Goal: Task Accomplishment & Management: Manage account settings

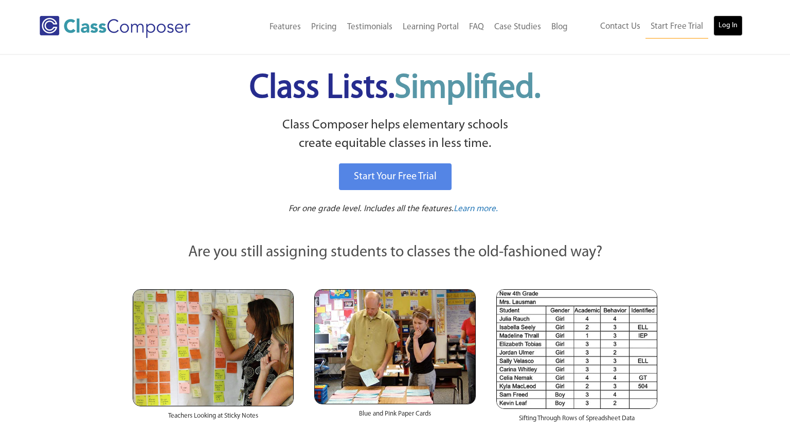
click at [727, 34] on link "Log In" at bounding box center [727, 25] width 29 height 21
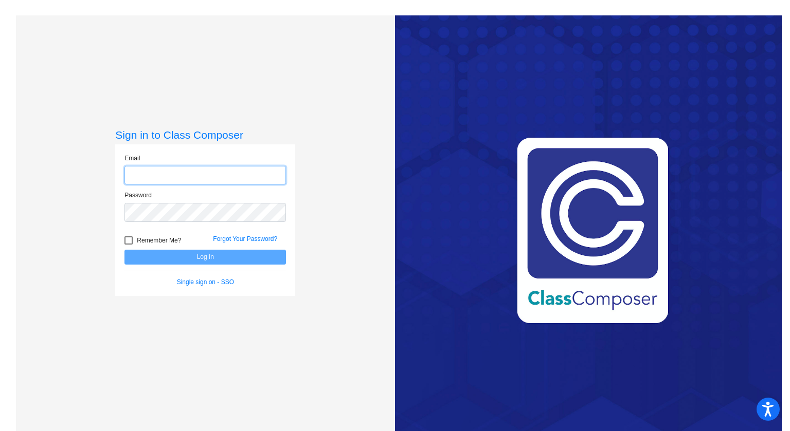
click at [215, 179] on input "email" at bounding box center [204, 175] width 161 height 19
type input "[EMAIL_ADDRESS][DOMAIN_NAME]"
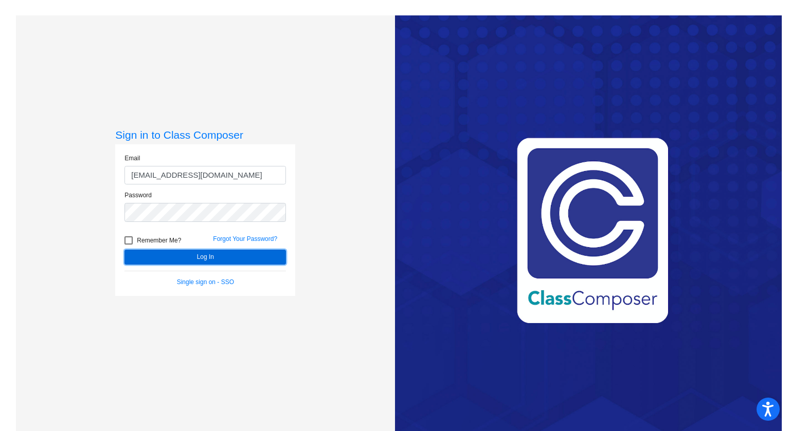
click at [210, 252] on button "Log In" at bounding box center [204, 257] width 161 height 15
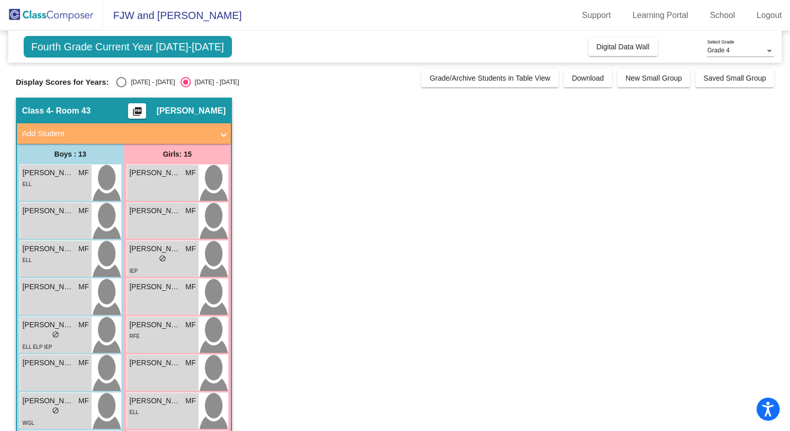
drag, startPoint x: 784, startPoint y: 188, endPoint x: 785, endPoint y: 198, distance: 10.3
click at [785, 198] on mat-sidenav-content "Grade 4 Select Grade Fourth Grade Current Year [DATE]-[DATE] Add, Move, or Reta…" at bounding box center [395, 231] width 790 height 400
click at [72, 261] on div "ELL" at bounding box center [56, 259] width 66 height 11
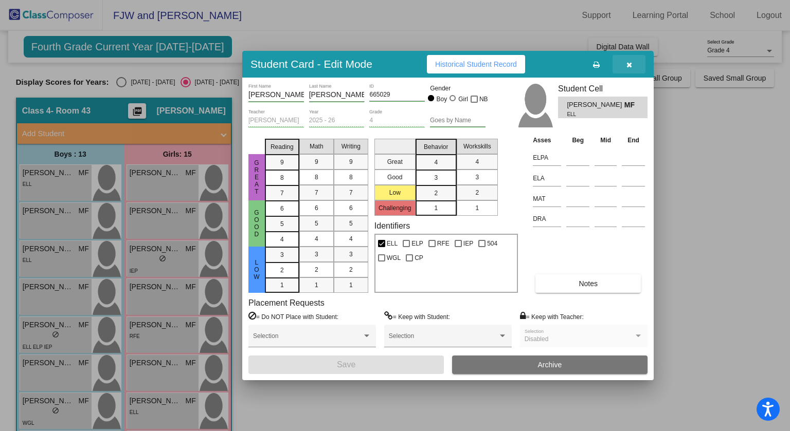
click at [631, 68] on button "button" at bounding box center [628, 64] width 33 height 19
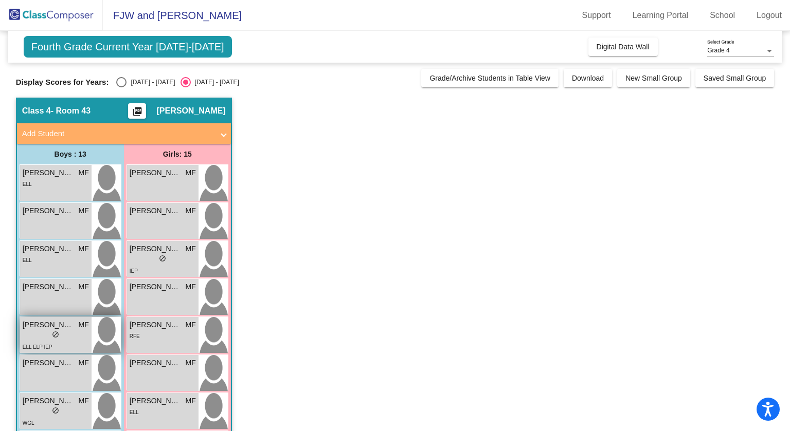
click at [77, 331] on div "lock do_not_disturb_alt" at bounding box center [56, 336] width 66 height 11
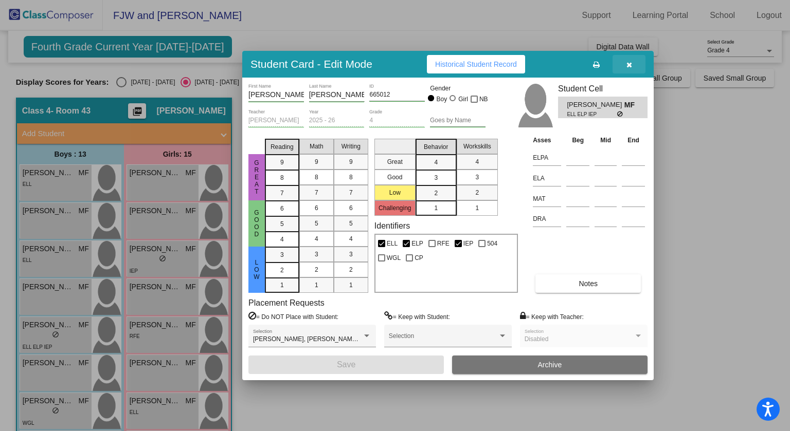
click at [632, 63] on button "button" at bounding box center [628, 64] width 33 height 19
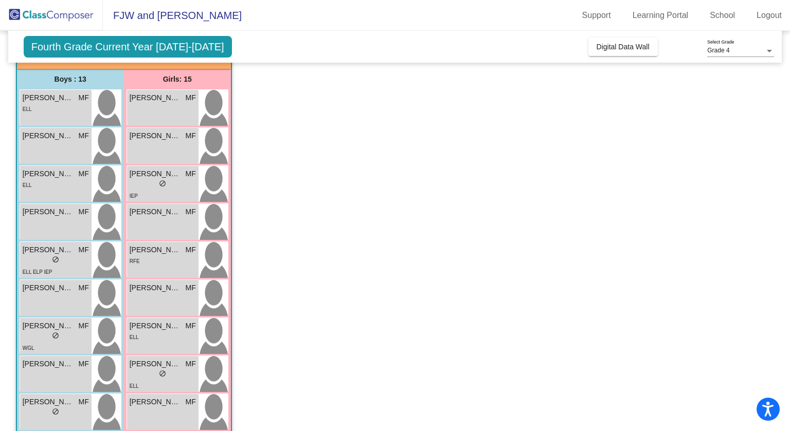
scroll to position [80, 0]
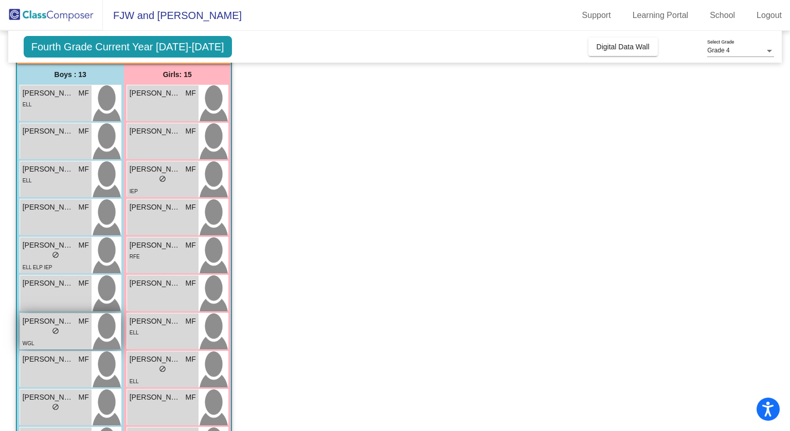
click at [46, 327] on div "lock do_not_disturb_alt" at bounding box center [56, 332] width 66 height 11
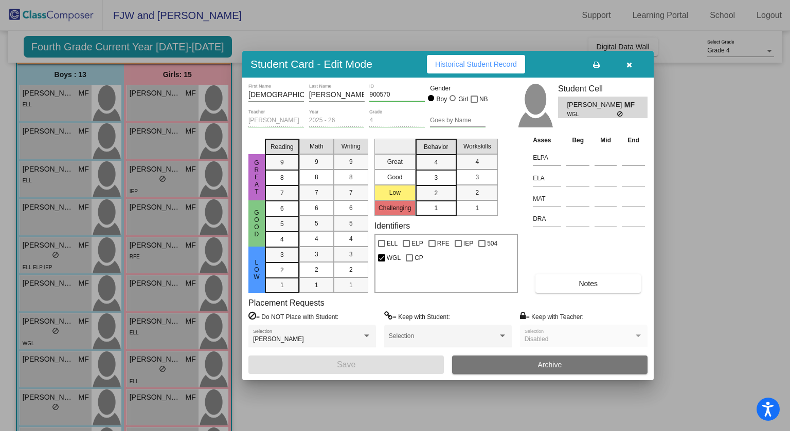
click at [630, 69] on button "button" at bounding box center [628, 64] width 33 height 19
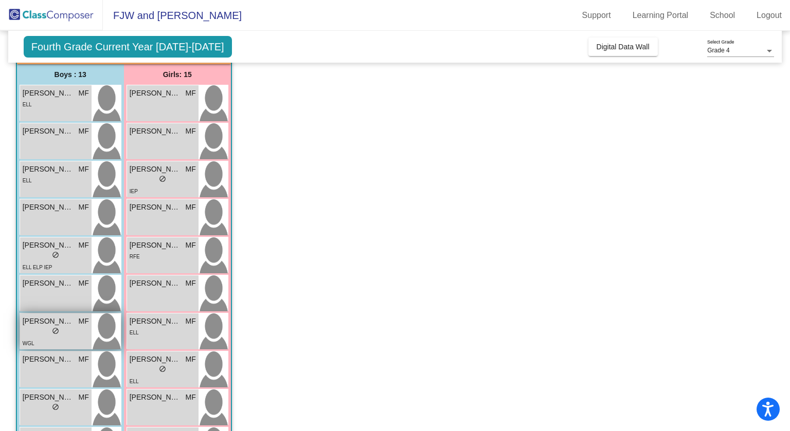
click at [54, 333] on span "do_not_disturb_alt" at bounding box center [55, 330] width 7 height 7
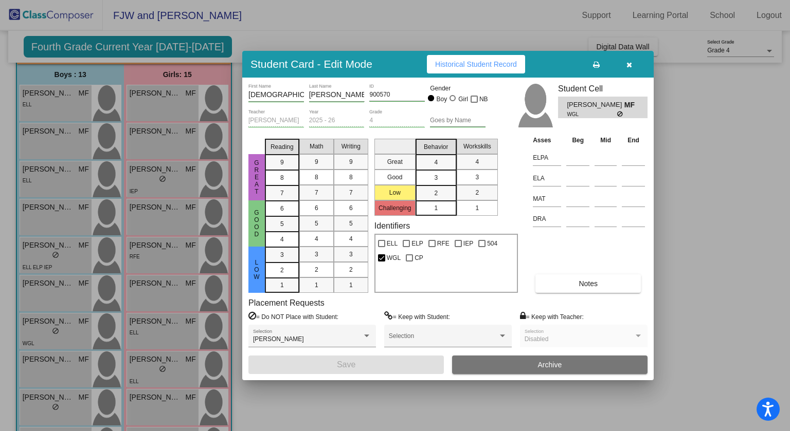
click at [625, 64] on button "button" at bounding box center [628, 64] width 33 height 19
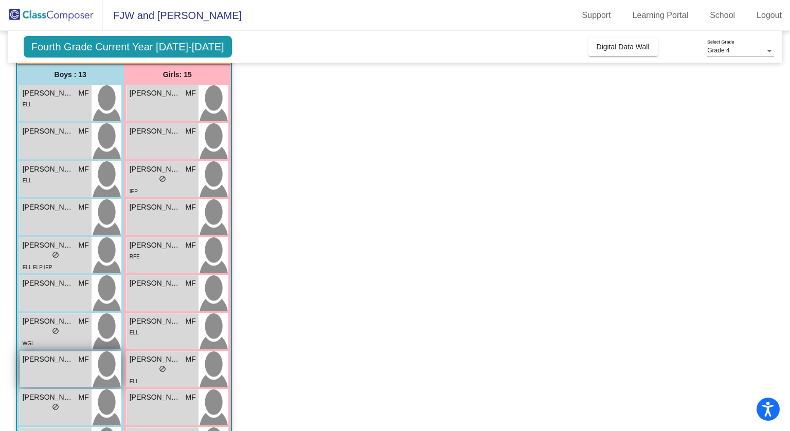
click at [72, 359] on span "Ismael Villaverde" at bounding box center [48, 359] width 51 height 11
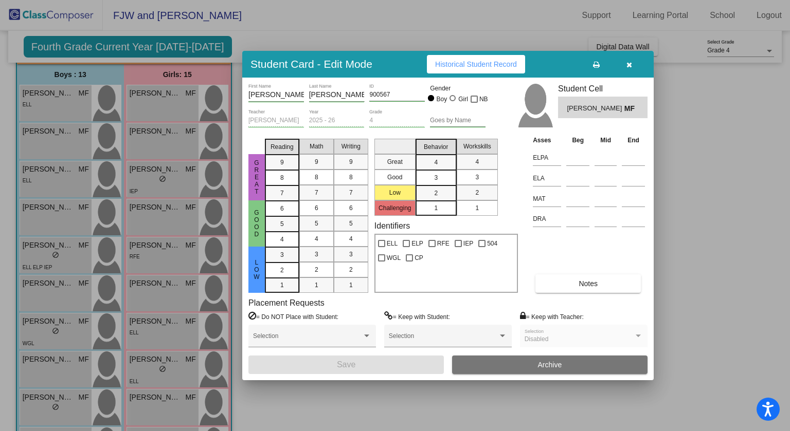
click at [634, 66] on button "button" at bounding box center [628, 64] width 33 height 19
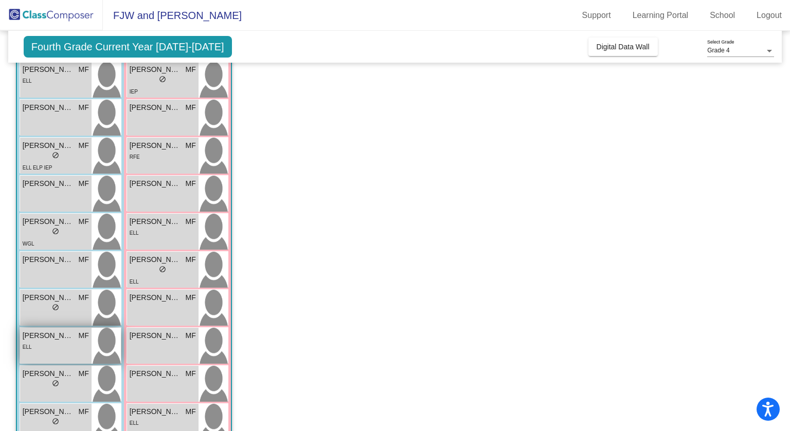
scroll to position [180, 0]
click at [56, 317] on div "Jacob Martinez MF lock do_not_disturb_alt" at bounding box center [55, 307] width 71 height 36
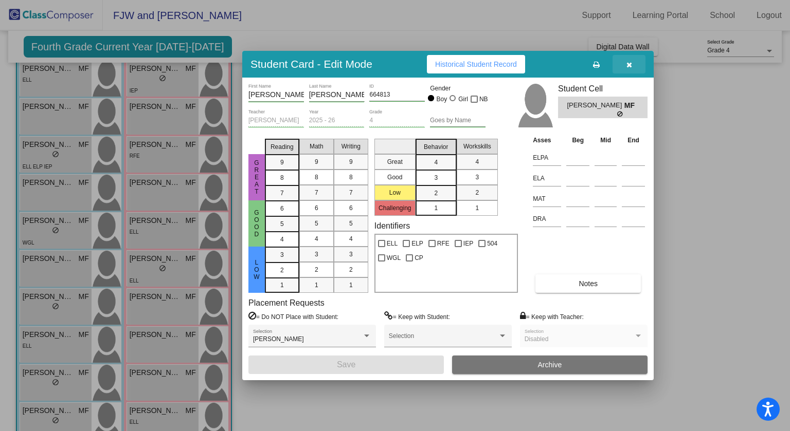
click at [630, 65] on icon "button" at bounding box center [629, 64] width 6 height 7
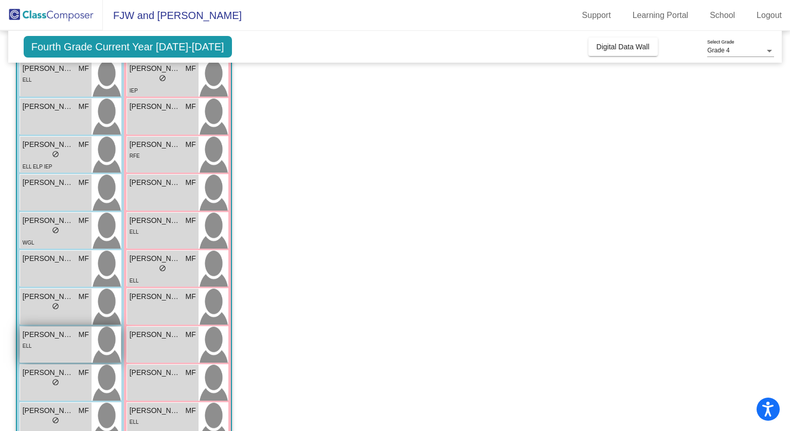
click at [59, 349] on div "ELL" at bounding box center [56, 345] width 66 height 11
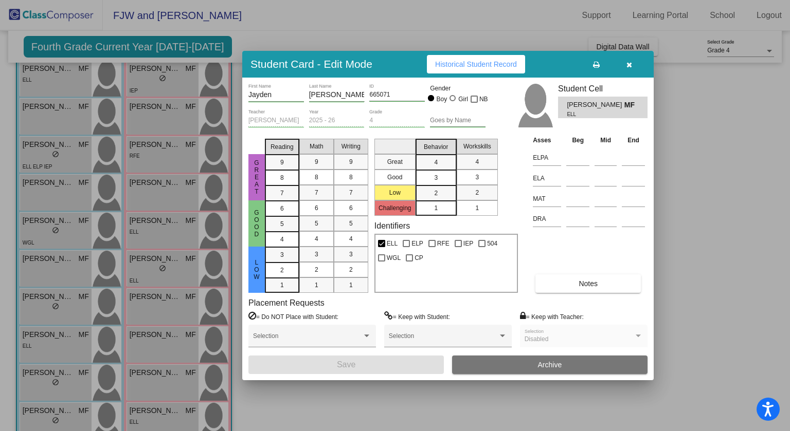
click at [629, 69] on button "button" at bounding box center [628, 64] width 33 height 19
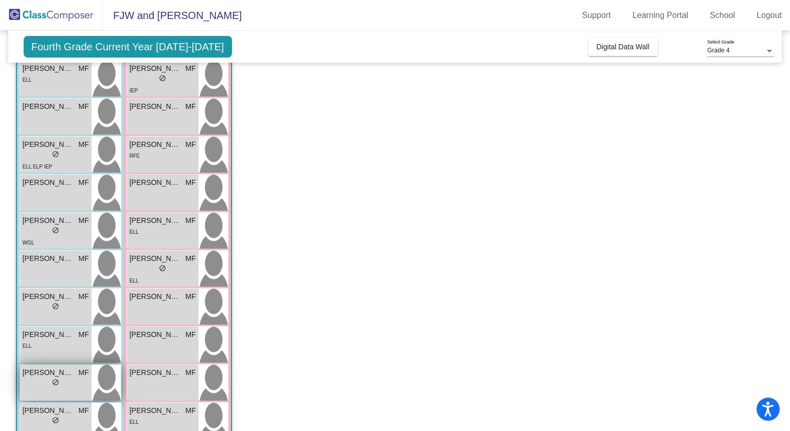
click at [62, 382] on div "lock do_not_disturb_alt" at bounding box center [56, 383] width 66 height 11
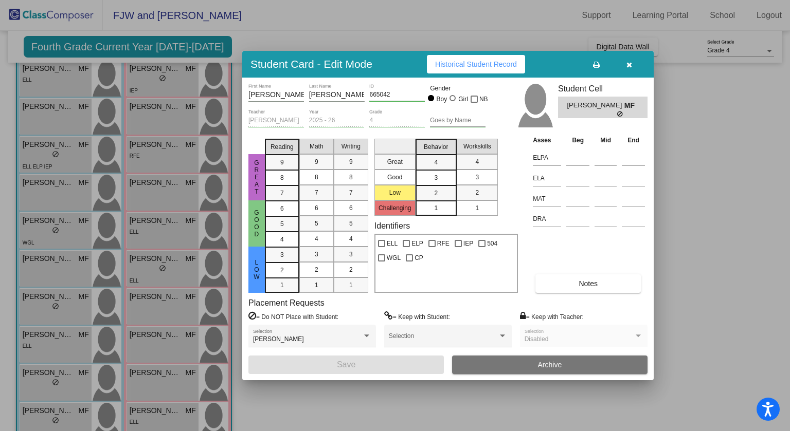
click at [625, 62] on button "button" at bounding box center [628, 64] width 33 height 19
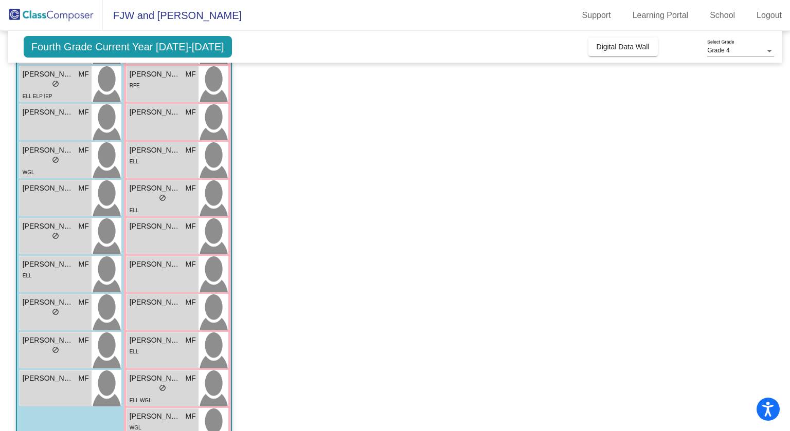
scroll to position [257, 0]
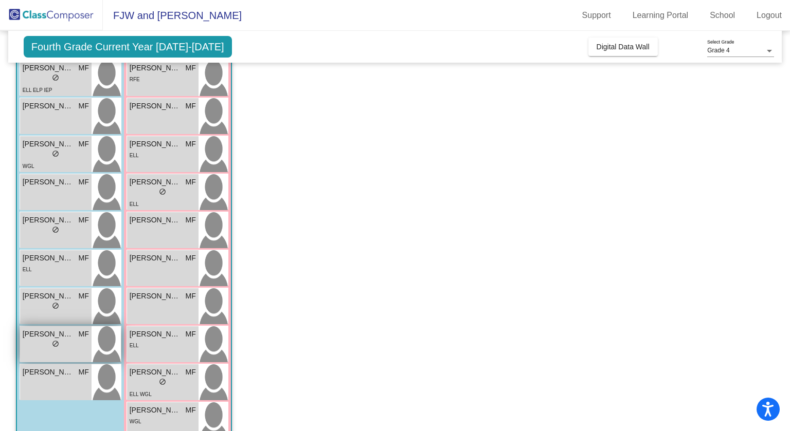
click at [52, 349] on div "lock do_not_disturb_alt" at bounding box center [55, 345] width 7 height 11
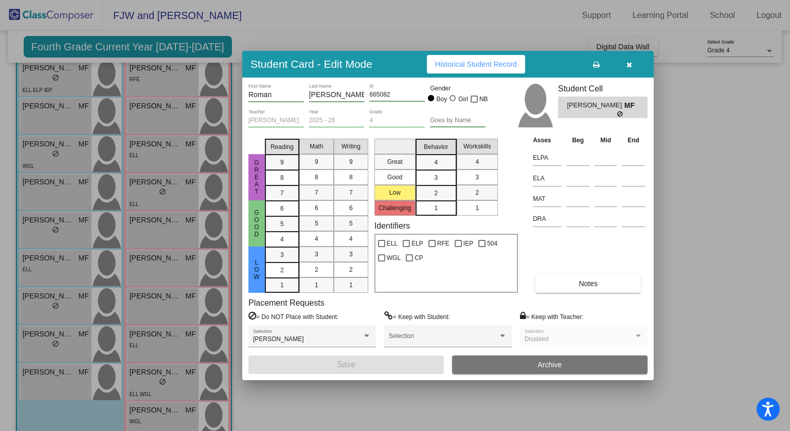
click at [633, 60] on button "button" at bounding box center [628, 64] width 33 height 19
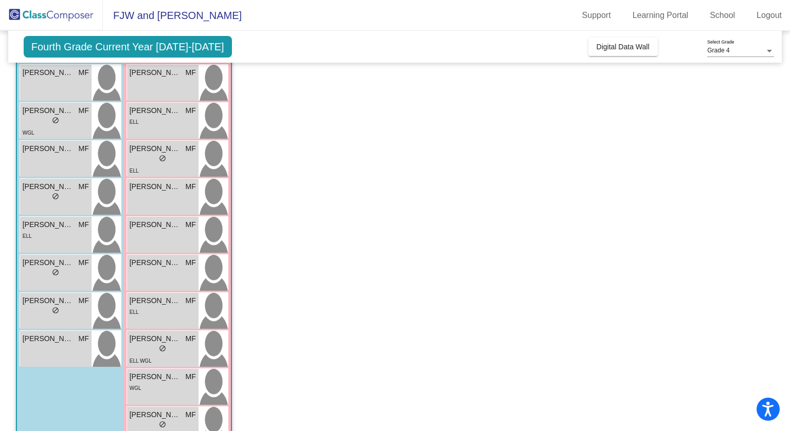
scroll to position [291, 0]
click at [59, 242] on div "Jayden Baez Caballero MF lock do_not_disturb_alt ELL" at bounding box center [55, 234] width 71 height 36
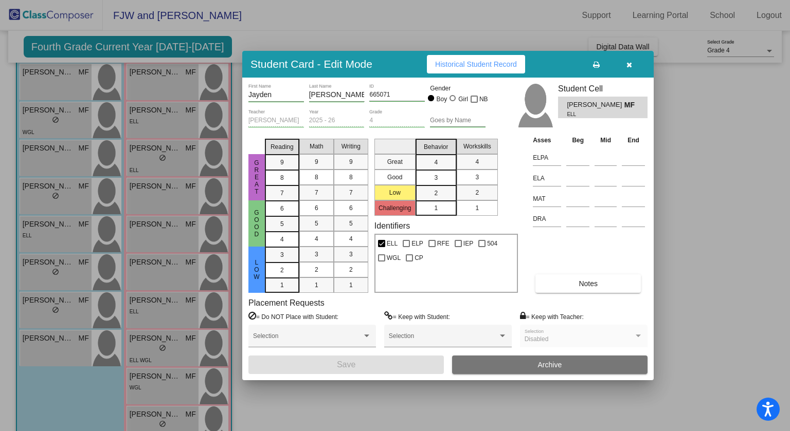
click at [629, 61] on icon "button" at bounding box center [629, 64] width 6 height 7
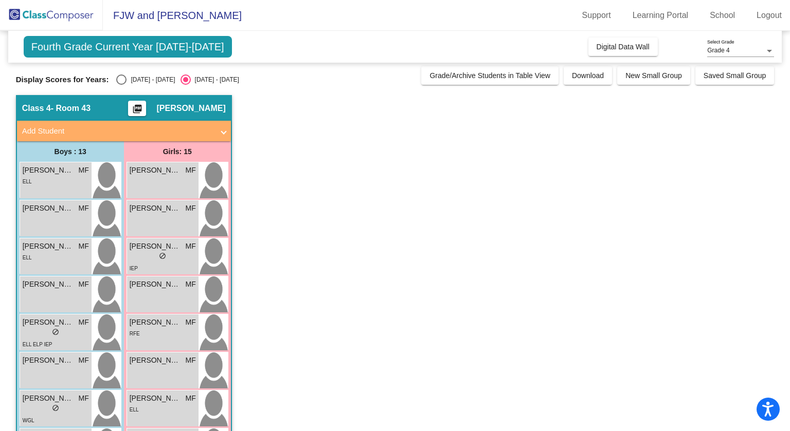
scroll to position [0, 0]
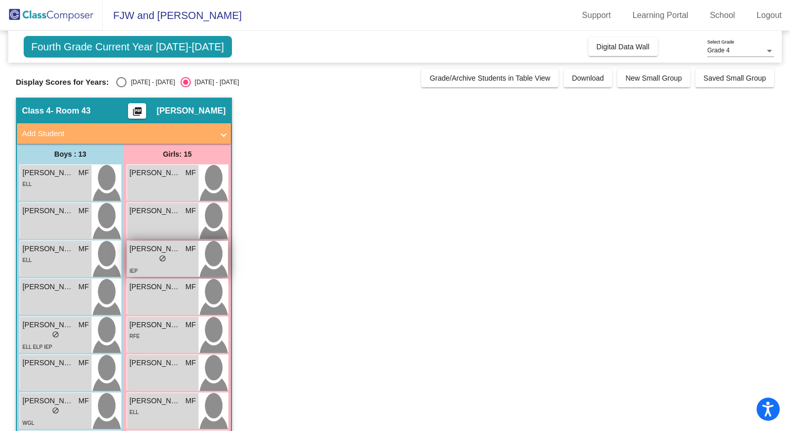
click at [171, 263] on div "lock do_not_disturb_alt" at bounding box center [163, 259] width 66 height 11
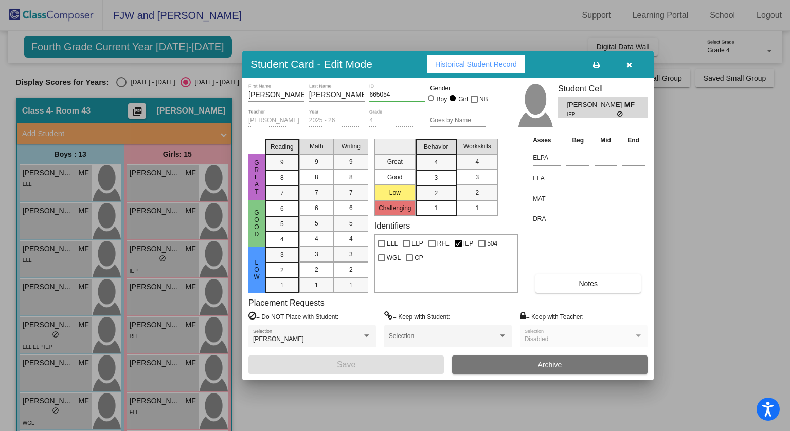
click at [628, 69] on button "button" at bounding box center [628, 64] width 33 height 19
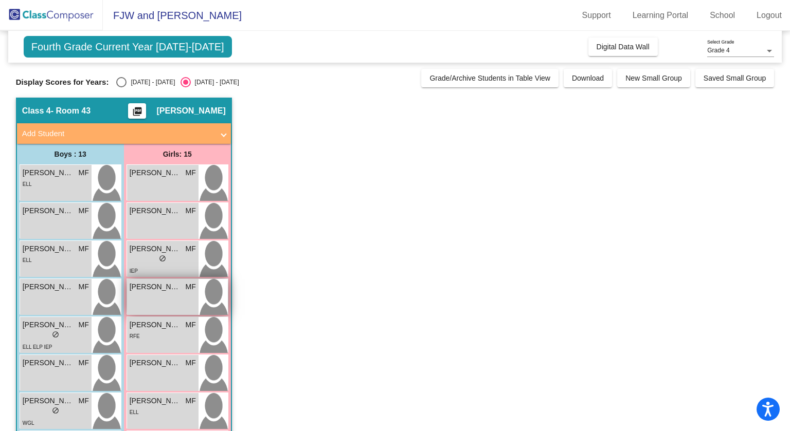
click at [179, 286] on span "Ariah Correa" at bounding box center [155, 287] width 51 height 11
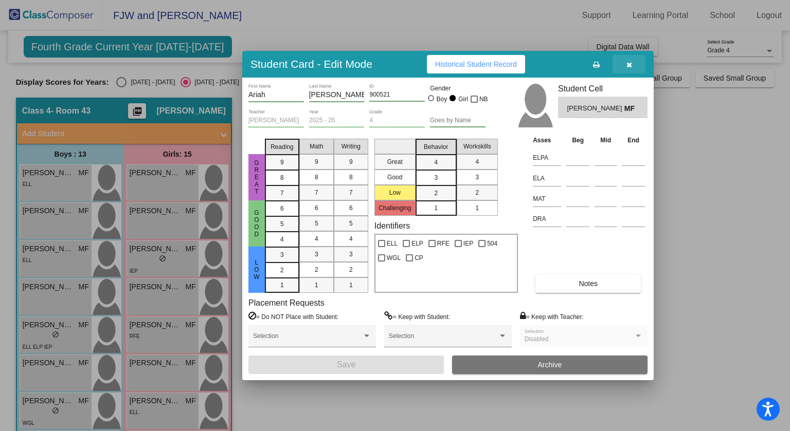
click at [628, 73] on button "button" at bounding box center [628, 64] width 33 height 19
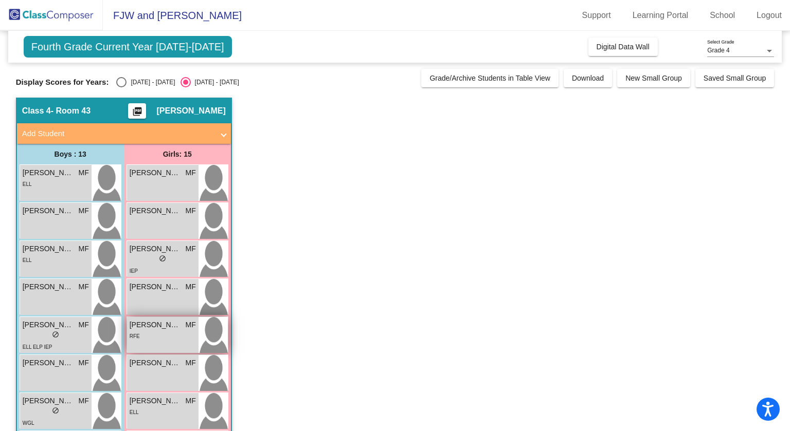
click at [145, 336] on div "RFE" at bounding box center [163, 336] width 66 height 11
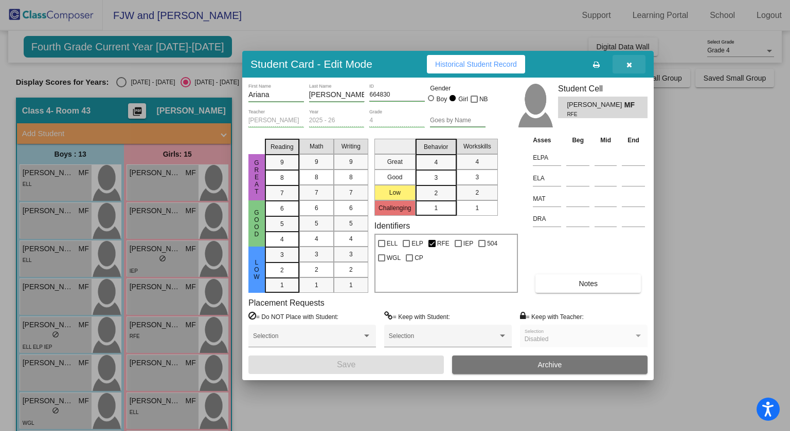
click at [630, 66] on icon "button" at bounding box center [629, 64] width 6 height 7
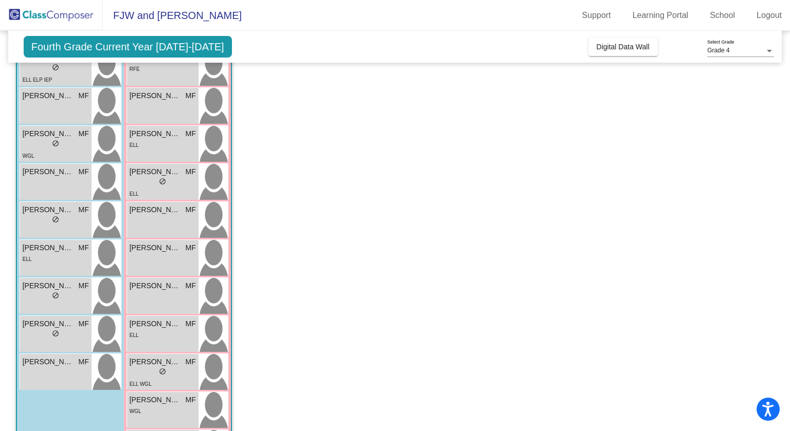
scroll to position [277, 0]
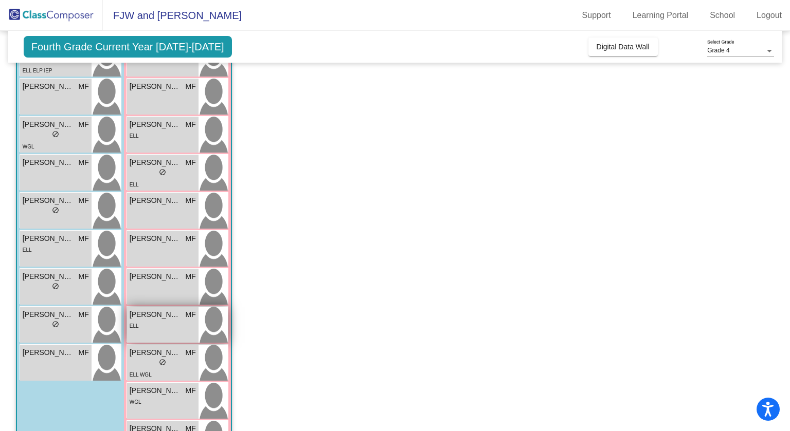
click at [179, 323] on div "ELL" at bounding box center [163, 325] width 66 height 11
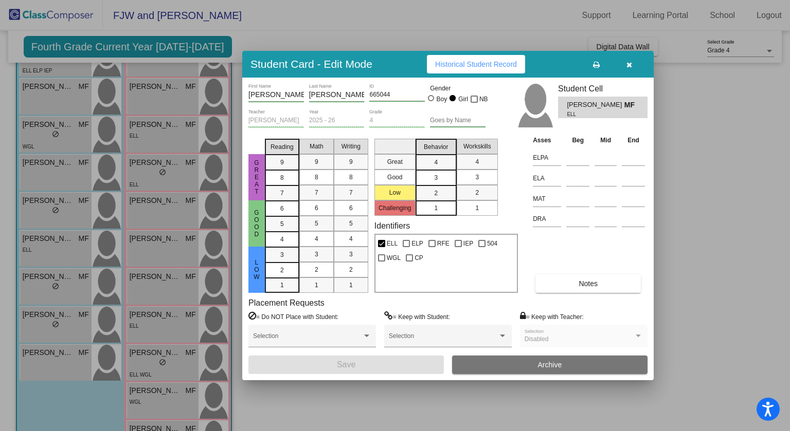
click at [631, 64] on button "button" at bounding box center [628, 64] width 33 height 19
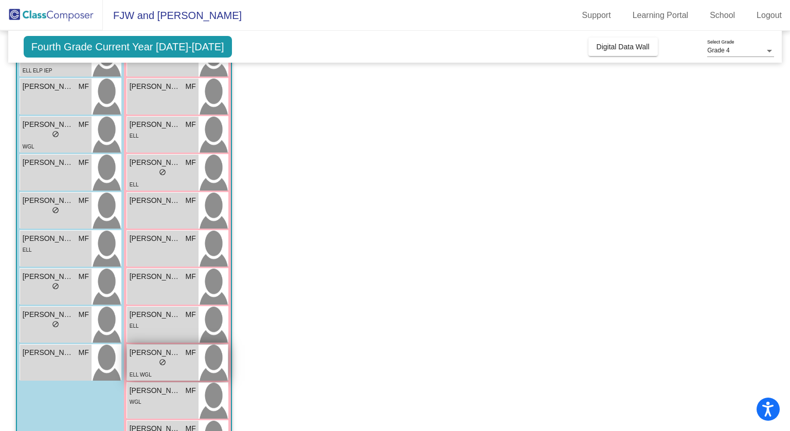
click at [161, 354] on span "Paris Garcia Herrera" at bounding box center [155, 353] width 51 height 11
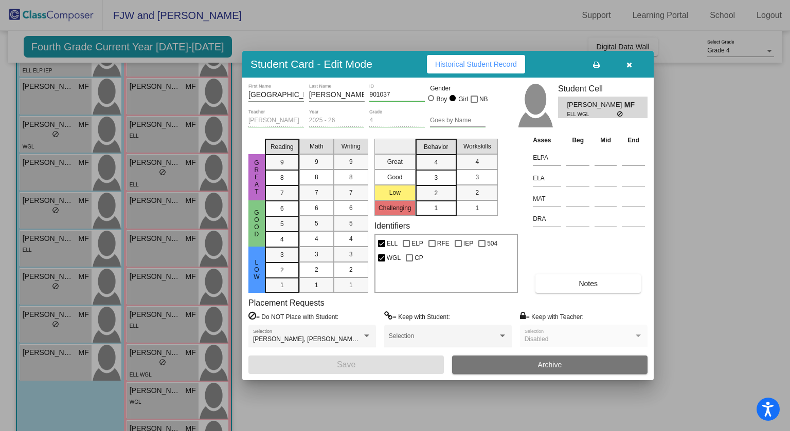
click at [629, 68] on span "button" at bounding box center [629, 64] width 6 height 8
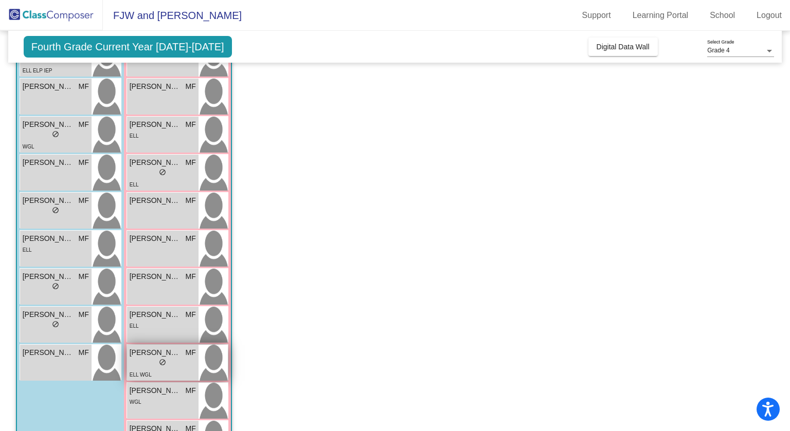
click at [155, 371] on div "ELL WGL" at bounding box center [163, 374] width 66 height 11
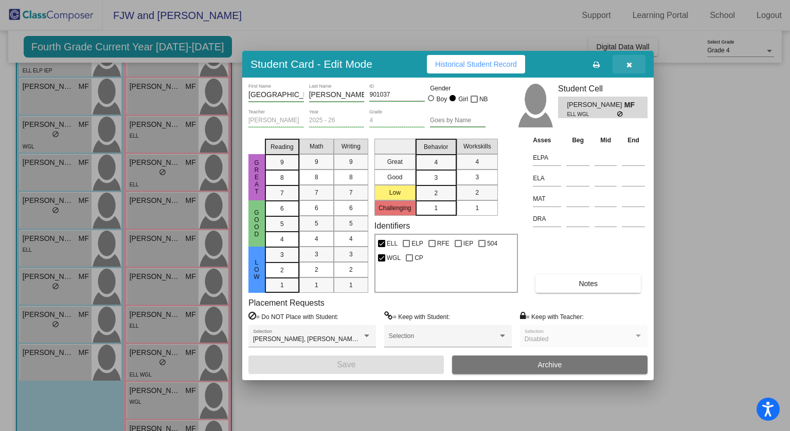
click at [631, 68] on button "button" at bounding box center [628, 64] width 33 height 19
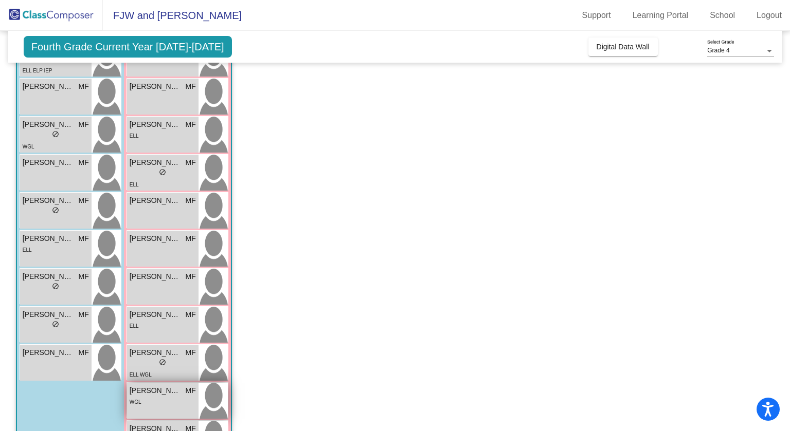
click at [169, 386] on span "Ruby Dubon-Abila" at bounding box center [155, 391] width 51 height 11
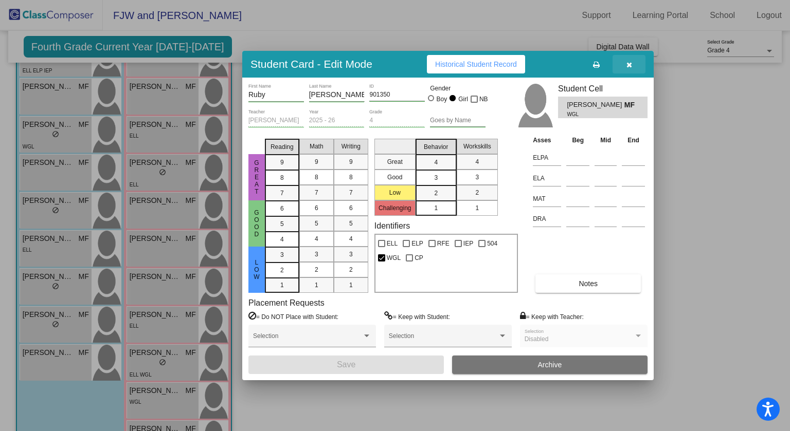
click at [632, 66] on button "button" at bounding box center [628, 64] width 33 height 19
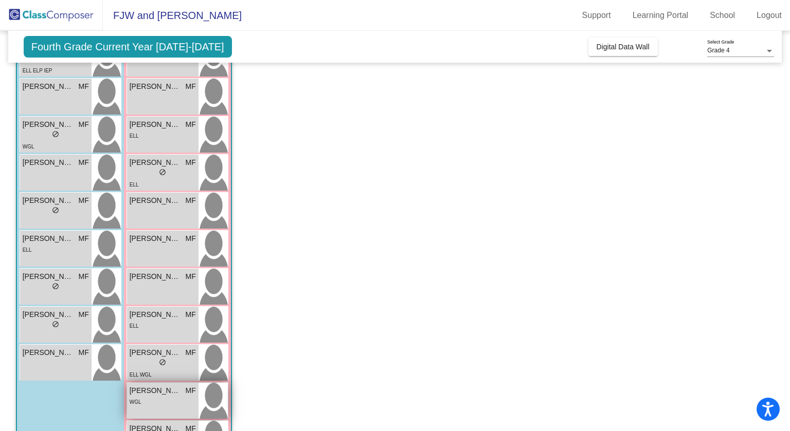
scroll to position [319, 0]
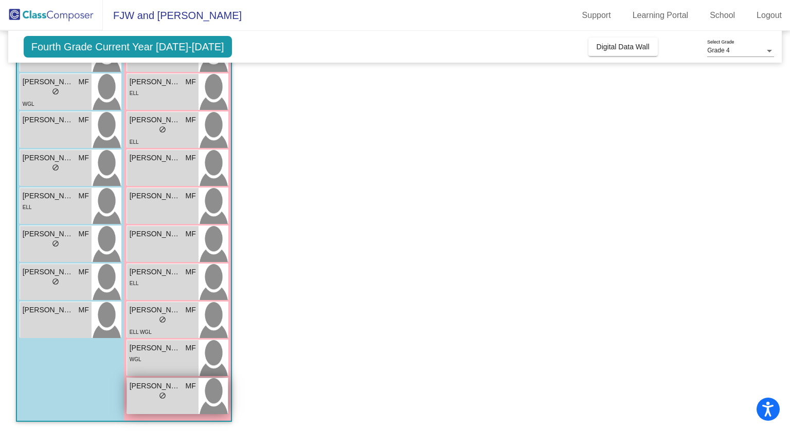
click at [185, 383] on div "Za'Myah Williams MF" at bounding box center [163, 386] width 66 height 11
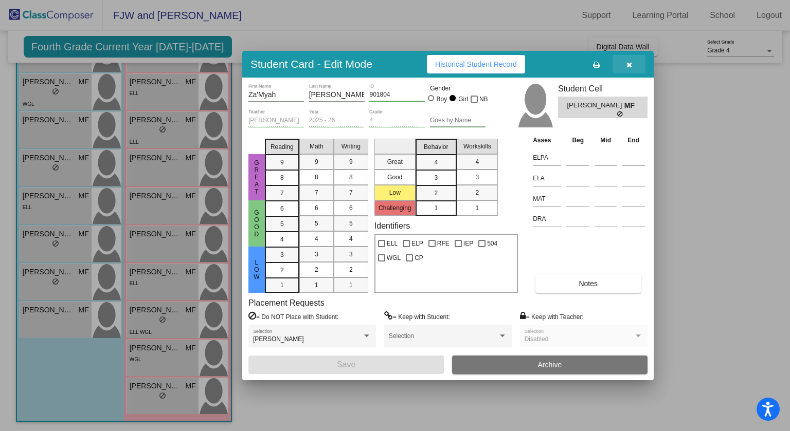
click at [628, 62] on icon "button" at bounding box center [629, 64] width 6 height 7
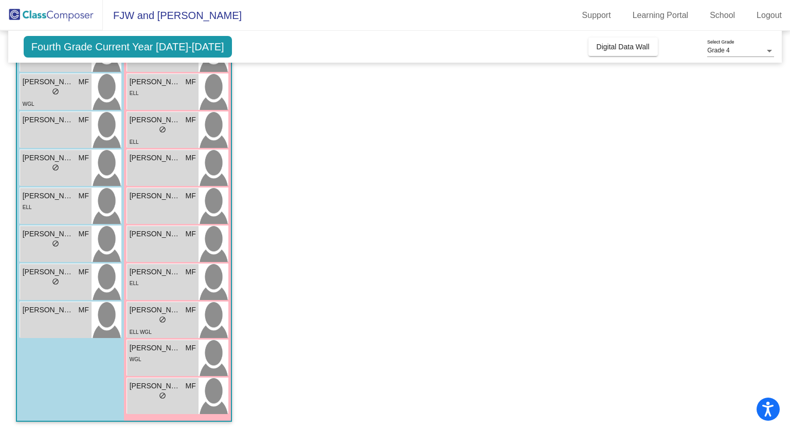
click at [628, 62] on div "Fourth Grade Current Year 2025-2026 Add, Move, or Retain Students Off On Incomi…" at bounding box center [395, 47] width 774 height 32
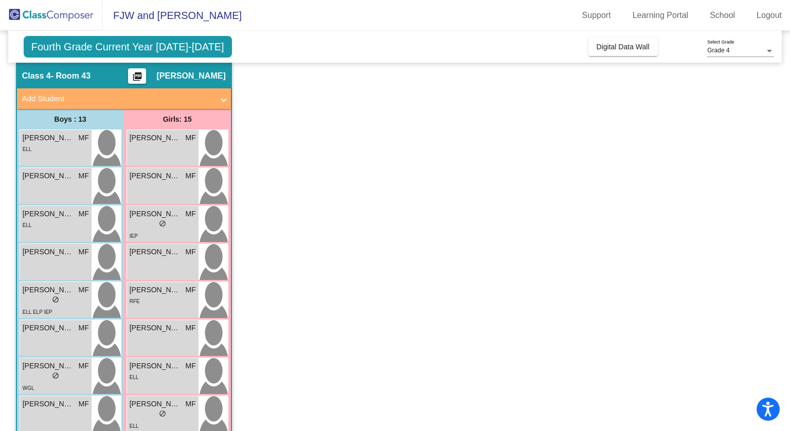
scroll to position [35, 0]
